Goal: Complete application form: Complete application form

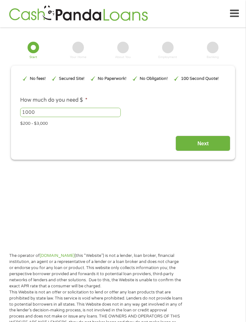
type input "EAIaIQobChMInL2gj9i_jwMVpzgIBR3uOxLjEAAYAyAAEgJuHPD_BwE"
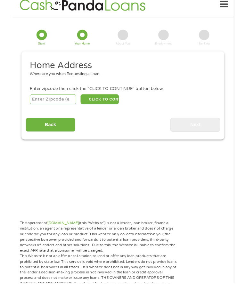
scroll to position [3, 0]
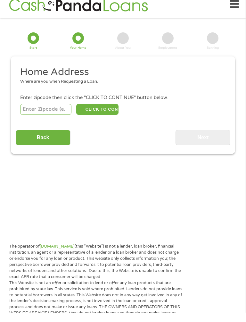
click at [55, 114] on input "number" at bounding box center [46, 118] width 52 height 11
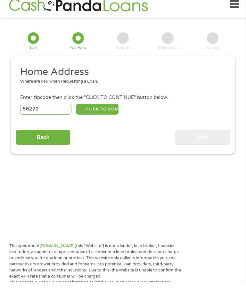
type input "56270"
click at [107, 113] on button "CLICK TO CONTINUE" at bounding box center [97, 118] width 42 height 11
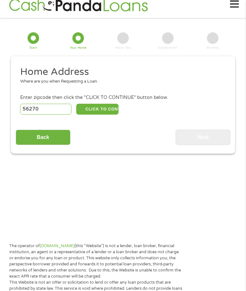
type input "56270"
type input "[PERSON_NAME]"
select select "[US_STATE]"
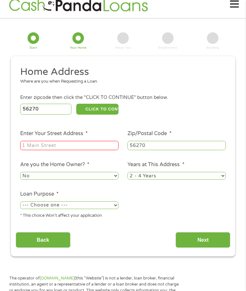
click at [81, 151] on input "Enter Your Street Address *" at bounding box center [69, 146] width 98 height 10
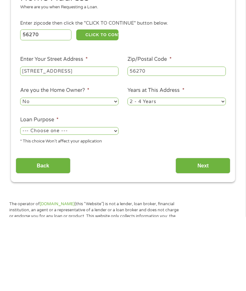
type input "[STREET_ADDRESS]"
click at [116, 172] on select "No Yes" at bounding box center [69, 176] width 98 height 8
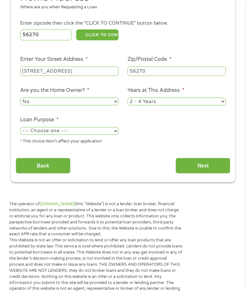
select select "yes"
click at [223, 105] on select "1 Year or less 1 - 2 Years 2 - 4 Years Over 4 Years" at bounding box center [177, 102] width 98 height 8
select select "60months"
click at [115, 135] on select "--- Choose one --- Pay Bills Debt Consolidation Home Improvement Major Purchase…" at bounding box center [69, 131] width 98 height 8
select select "other"
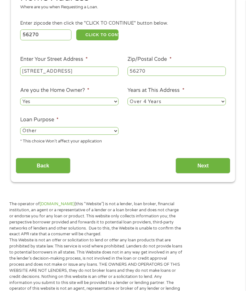
click at [204, 174] on input "Next" at bounding box center [203, 166] width 55 height 16
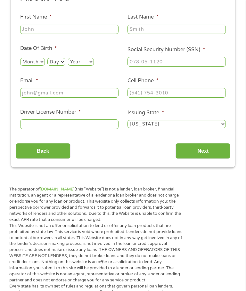
scroll to position [9, 0]
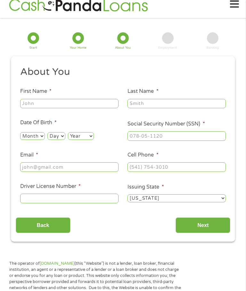
click at [73, 107] on input "First Name *" at bounding box center [69, 104] width 98 height 10
type input "[PERSON_NAME]"
click at [166, 109] on input "Last Name *" at bounding box center [177, 104] width 98 height 10
type input "[PERSON_NAME]"
click at [44, 139] on select "Month 1 2 3 4 5 6 7 8 9 10 11 12" at bounding box center [32, 136] width 25 height 8
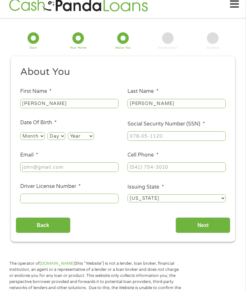
select select "7"
click at [65, 140] on select "Day 1 2 3 4 5 6 7 8 9 10 11 12 13 14 15 16 17 18 19 20 21 22 23 24 25 26 27 28 …" at bounding box center [56, 136] width 18 height 8
select select "3"
click at [94, 139] on select "Year [DATE] 2006 2005 2004 2003 2002 2001 2000 1999 1998 1997 1996 1995 1994 19…" at bounding box center [81, 136] width 26 height 8
select select "1945"
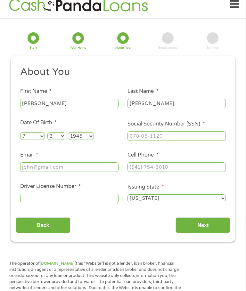
click at [89, 172] on input "Email *" at bounding box center [69, 168] width 98 height 10
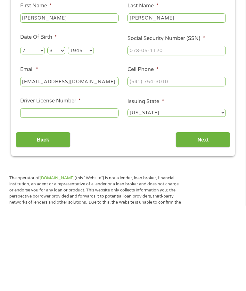
type input "[EMAIL_ADDRESS][DOMAIN_NAME]"
click at [187, 131] on input "Social Security Number (SSN) *" at bounding box center [177, 136] width 98 height 10
type input "469-54-0289"
click at [184, 163] on input "Cell Phone *" at bounding box center [177, 168] width 98 height 10
type input "[PHONE_NUMBER]"
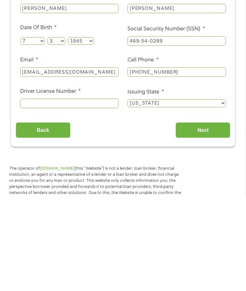
click at [94, 194] on input "Driver License Number *" at bounding box center [69, 199] width 98 height 10
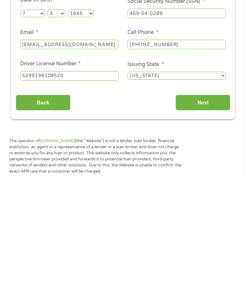
type input "S299198109520"
click at [207, 212] on input "Next" at bounding box center [203, 220] width 55 height 16
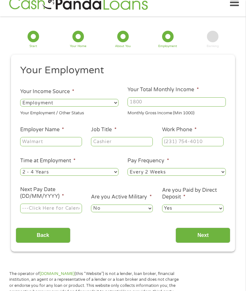
scroll to position [9, 0]
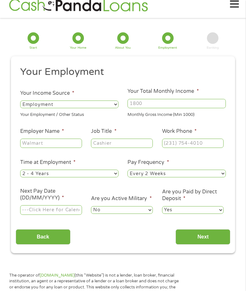
click at [114, 108] on select "--- Choose one --- Employment [DEMOGRAPHIC_DATA] Benefits" at bounding box center [69, 105] width 98 height 8
select select "benefits"
type input "Other"
type input "[PHONE_NUMBER]"
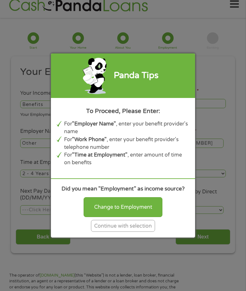
click at [138, 232] on div "Continue with selection" at bounding box center [123, 226] width 64 height 12
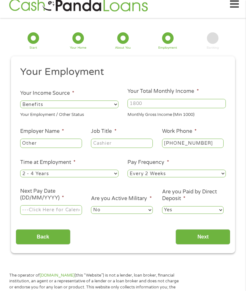
click at [191, 105] on input "Your Total Monthly Income *" at bounding box center [177, 104] width 98 height 10
type input "1800"
click at [74, 148] on input "Other" at bounding box center [51, 144] width 62 height 10
click at [147, 147] on input "Job Title *" at bounding box center [122, 144] width 62 height 10
click at [169, 166] on span "*" at bounding box center [168, 162] width 2 height 6
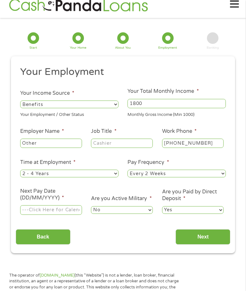
click at [171, 172] on select "--- Choose one --- Every 2 Weeks Every Week Monthly Semi-Monthly" at bounding box center [177, 174] width 98 height 8
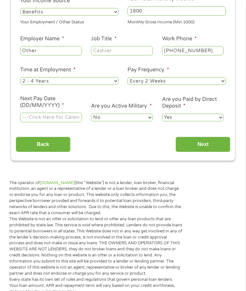
click at [71, 122] on input "Next Pay Date (DD/MM/YYYY) *" at bounding box center [51, 118] width 62 height 10
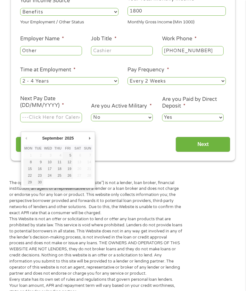
type input "[DATE]"
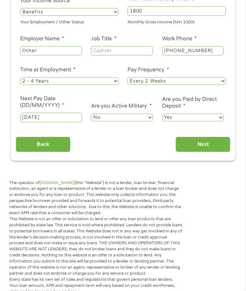
click at [50, 152] on input "Back" at bounding box center [43, 145] width 55 height 16
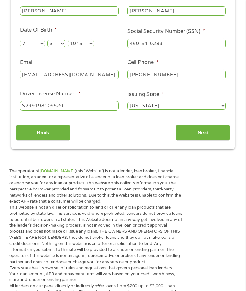
click at [43, 117] on ul "About You This field is hidden when viewing the form Title * --- Choose one ---…" at bounding box center [123, 45] width 215 height 144
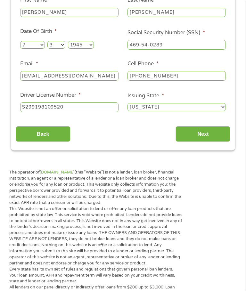
scroll to position [9, 0]
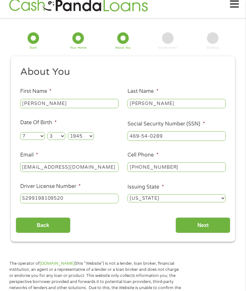
click at [205, 233] on input "Next" at bounding box center [203, 226] width 55 height 16
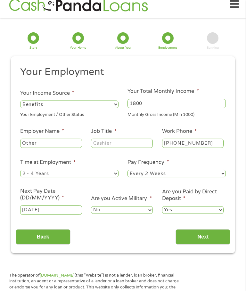
click at [206, 234] on div "Your Employment Your Income Source * --- Choose one --- Employment [DEMOGRAPHIC…" at bounding box center [123, 155] width 215 height 179
click at [40, 215] on input "[DATE]" at bounding box center [51, 211] width 62 height 10
click at [74, 215] on input "[DATE]" at bounding box center [51, 211] width 62 height 10
click at [209, 245] on input "Next" at bounding box center [203, 238] width 55 height 16
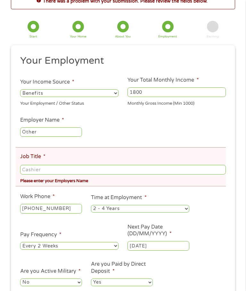
scroll to position [45, 0]
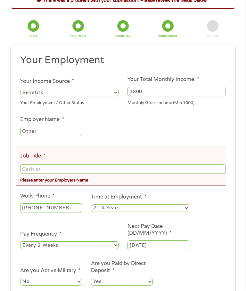
click at [128, 174] on input "Job Title *" at bounding box center [123, 170] width 206 height 10
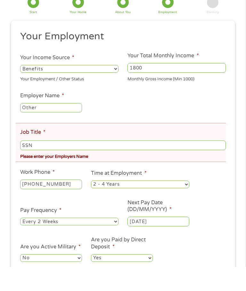
scroll to position [69, 0]
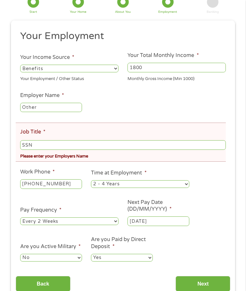
type input "SSN"
click at [218, 192] on ul "Your Employment Your Income Source * --- Choose one --- Employment [DEMOGRAPHIC…" at bounding box center [123, 149] width 215 height 238
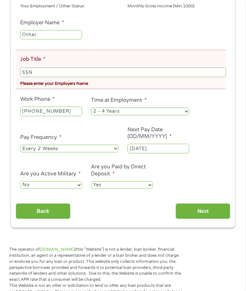
scroll to position [142, 0]
click at [116, 153] on select "--- Choose one --- Every 2 Weeks Every Week Monthly Semi-Monthly" at bounding box center [69, 149] width 98 height 8
select select "monthly"
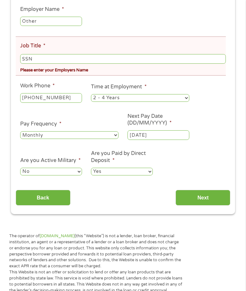
scroll to position [159, 0]
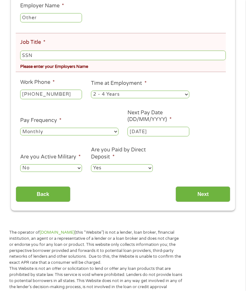
click at [207, 203] on input "Next" at bounding box center [203, 195] width 55 height 16
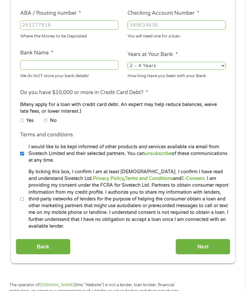
scroll to position [9, 0]
